Goal: Use online tool/utility: Utilize a website feature to perform a specific function

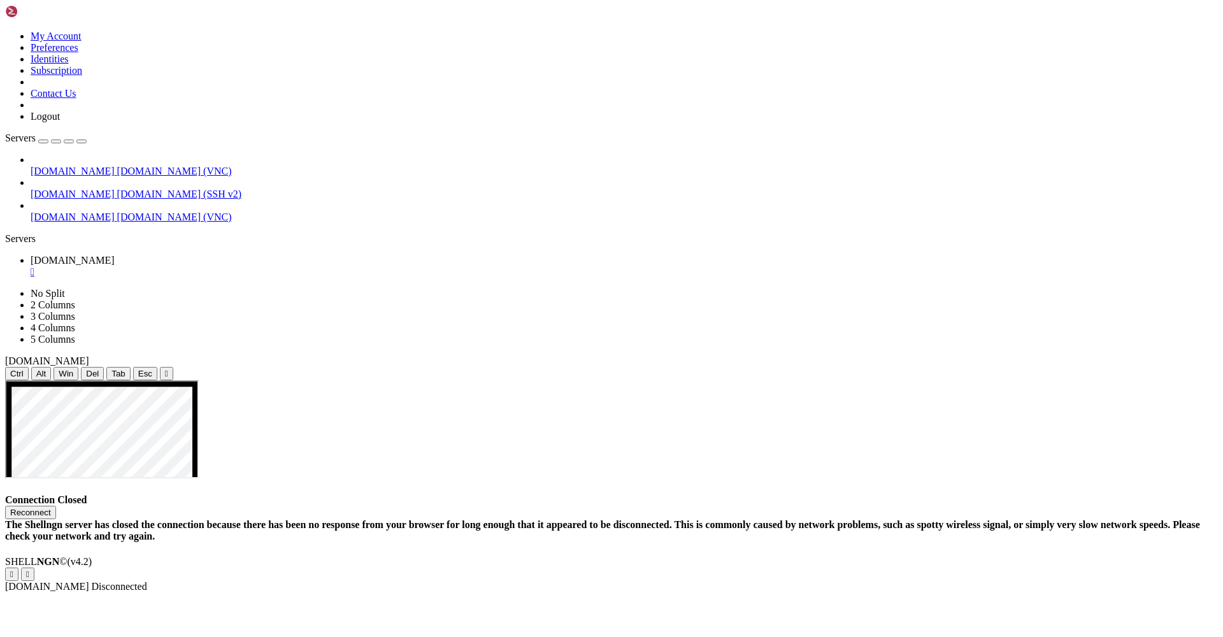
click at [56, 506] on button "Reconnect" at bounding box center [30, 512] width 51 height 13
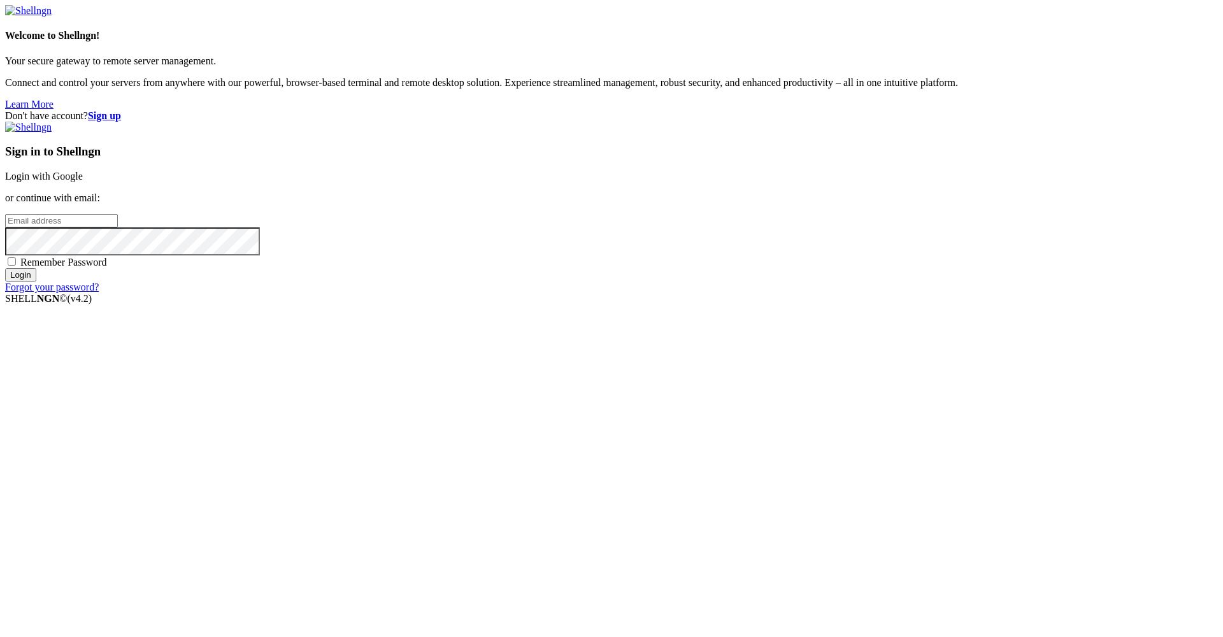
click at [83, 181] on link "Login with Google" at bounding box center [44, 176] width 78 height 11
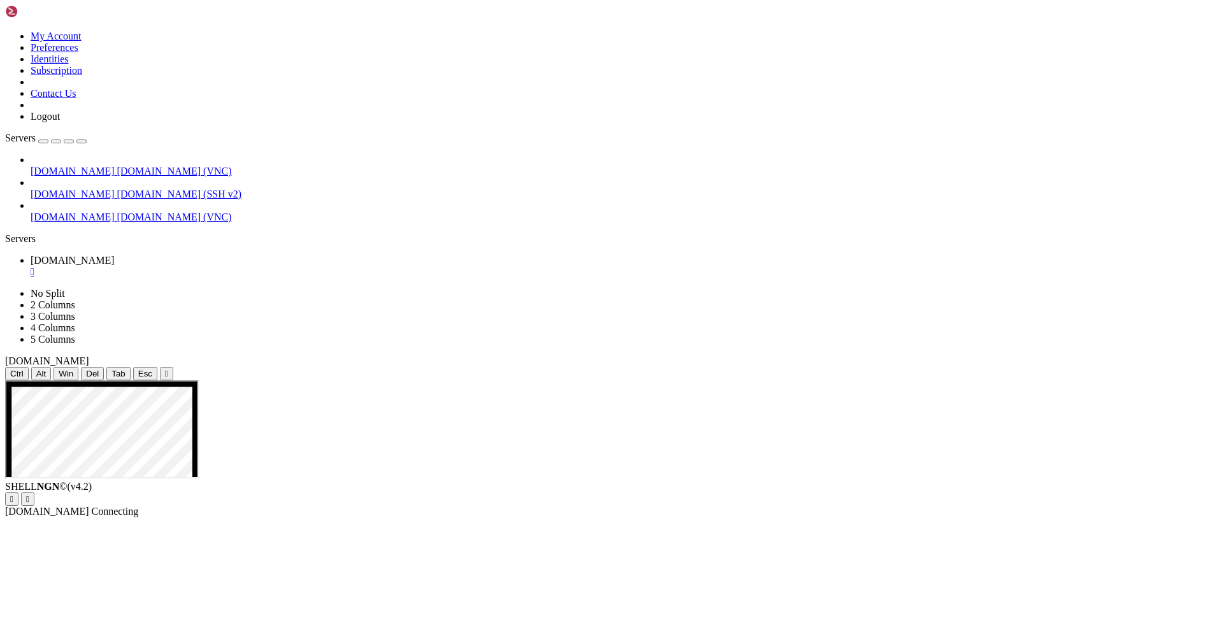
click at [173, 367] on button "" at bounding box center [166, 373] width 13 height 13
